Goal: Information Seeking & Learning: Learn about a topic

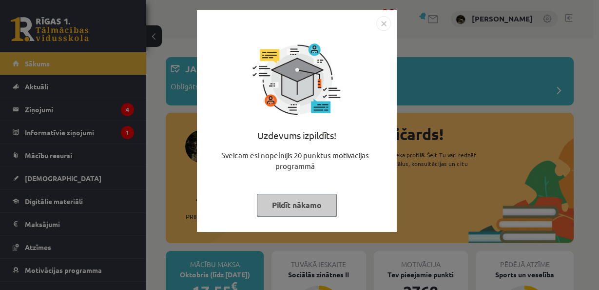
click at [273, 196] on button "Pildīt nākamo" at bounding box center [297, 205] width 80 height 22
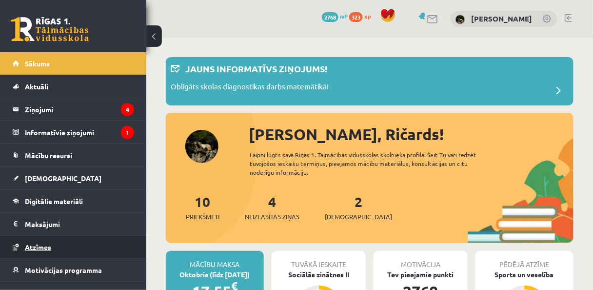
scroll to position [35, 0]
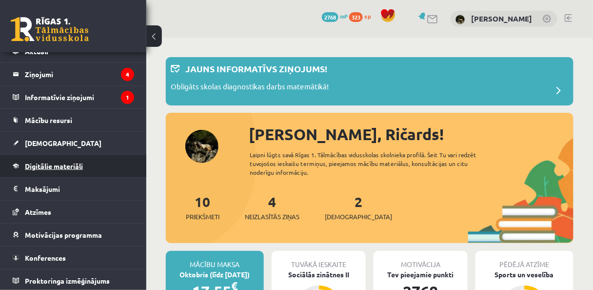
click at [72, 170] on link "Digitālie materiāli" at bounding box center [73, 166] width 121 height 22
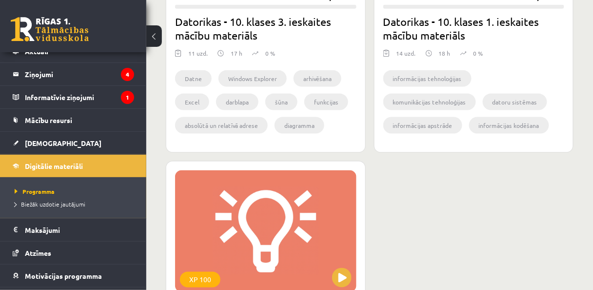
scroll to position [1335, 0]
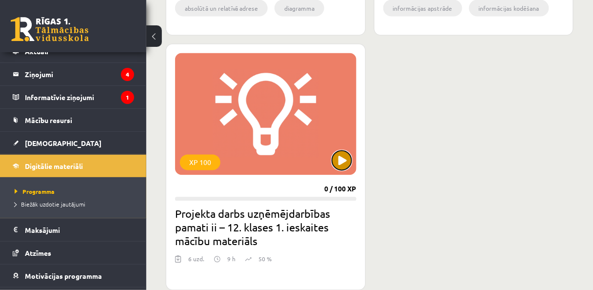
click at [335, 155] on button at bounding box center [342, 161] width 20 height 20
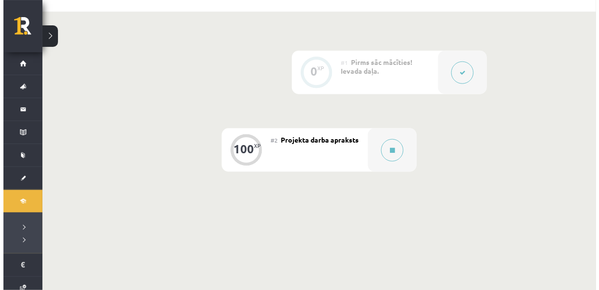
scroll to position [156, 0]
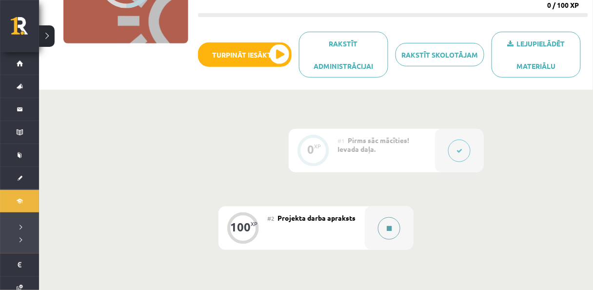
click at [386, 227] on button at bounding box center [389, 228] width 22 height 22
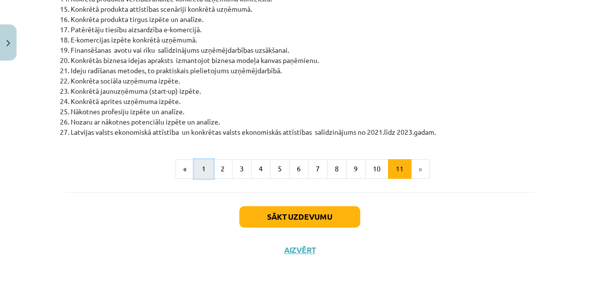
click at [197, 167] on button "1" at bounding box center [204, 169] width 20 height 20
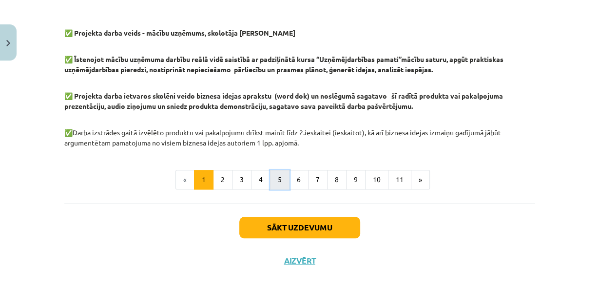
click at [270, 181] on button "5" at bounding box center [280, 180] width 20 height 20
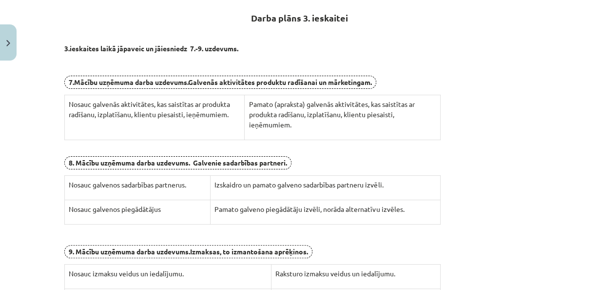
scroll to position [347, 0]
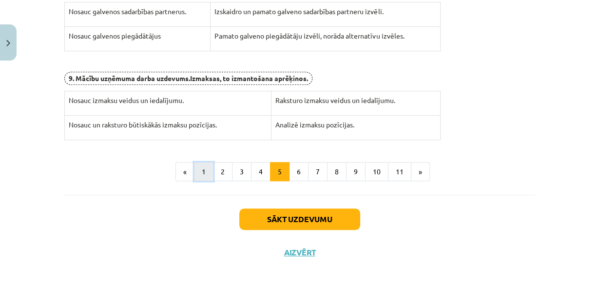
click at [202, 165] on button "1" at bounding box center [204, 172] width 20 height 20
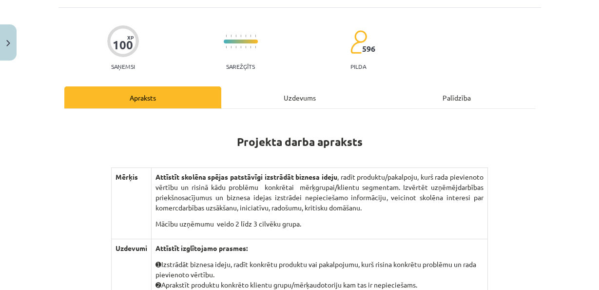
scroll to position [96, 0]
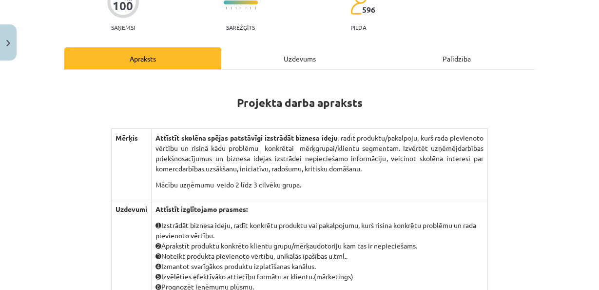
click at [131, 281] on th "Uzdevumi" at bounding box center [132, 271] width 40 height 143
